Goal: Information Seeking & Learning: Find specific fact

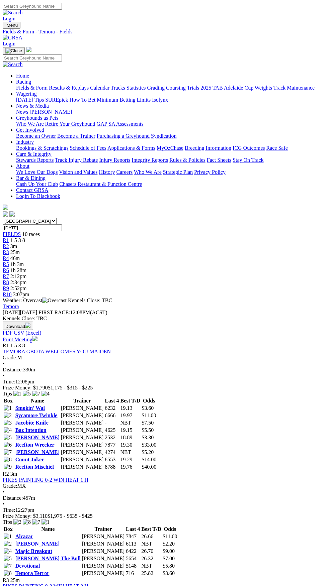
select select "VIC"
click at [3, 218] on select "South Australia New South Wales Northern Territory Queensland Tasmania Victoria…" at bounding box center [30, 221] width 54 height 6
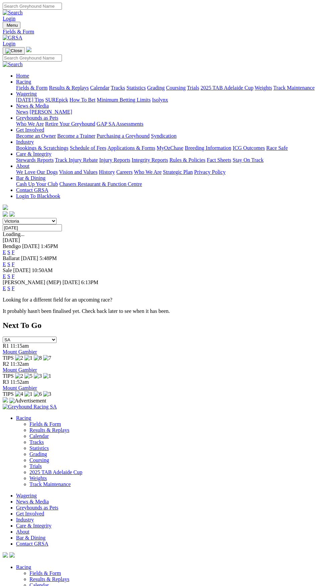
click at [15, 250] on link "F" at bounding box center [13, 253] width 3 height 6
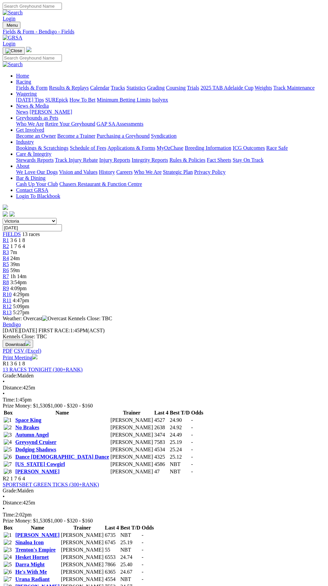
click at [50, 577] on link "Urana Radiant" at bounding box center [32, 580] width 34 height 6
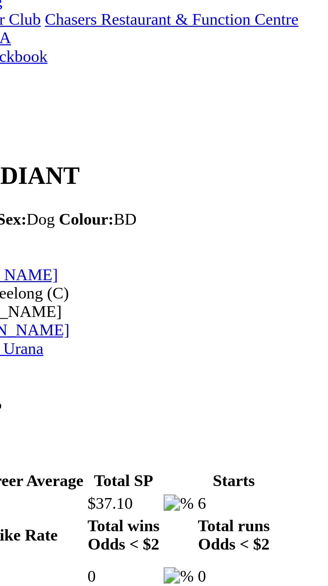
scroll to position [144, 0]
